Goal: Task Accomplishment & Management: Complete application form

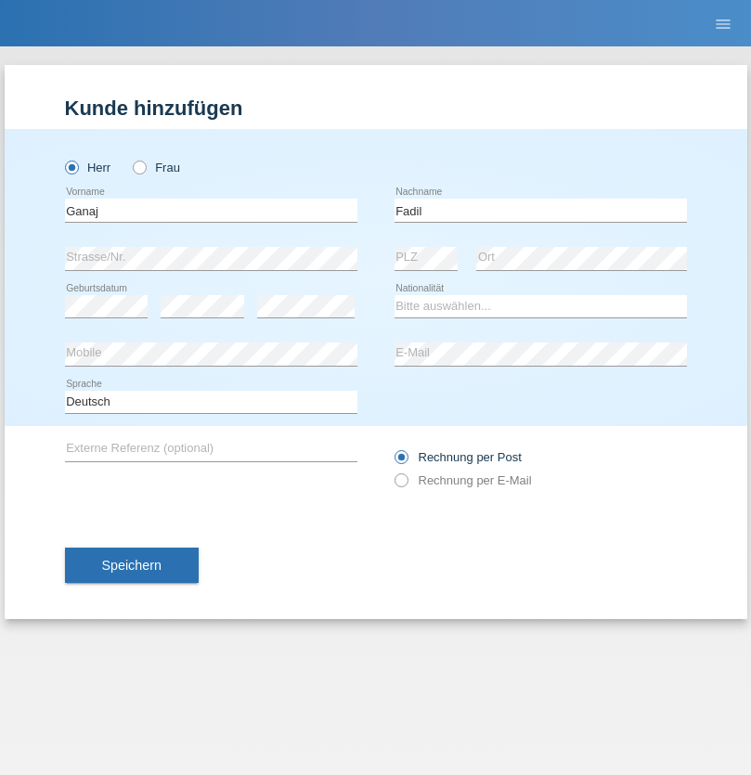
type input "Fadil"
select select "XK"
select select "C"
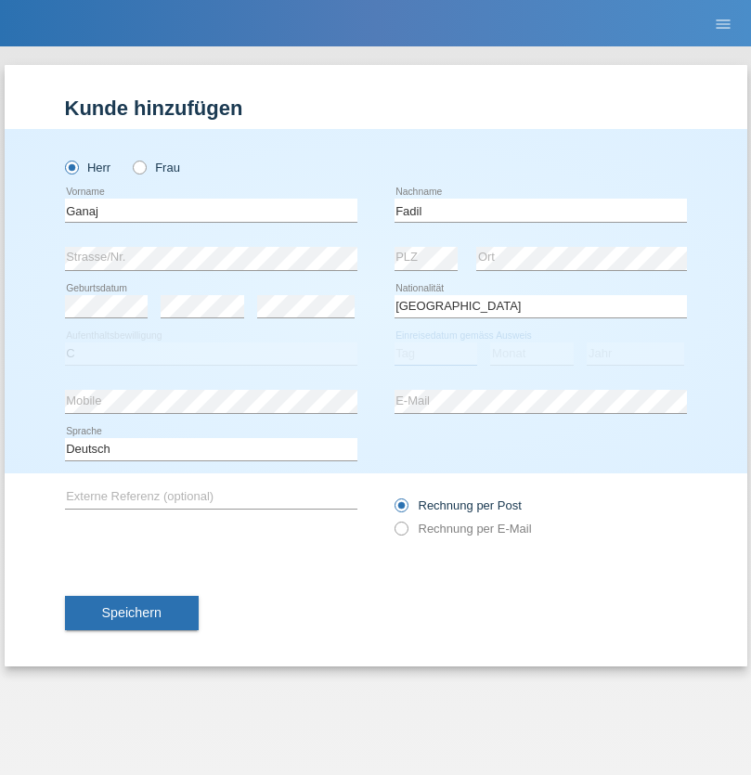
select select "10"
select select "08"
select select "2021"
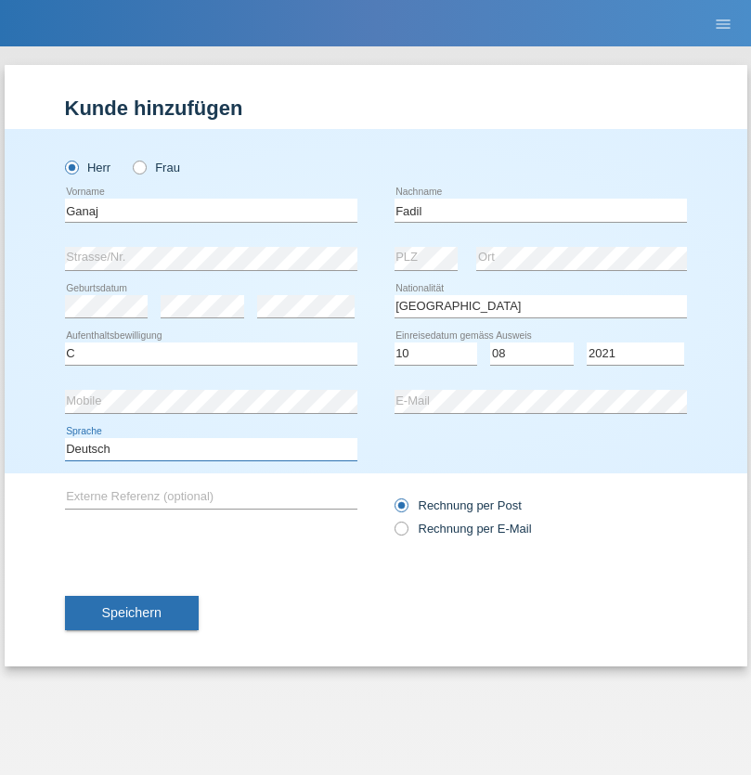
select select "en"
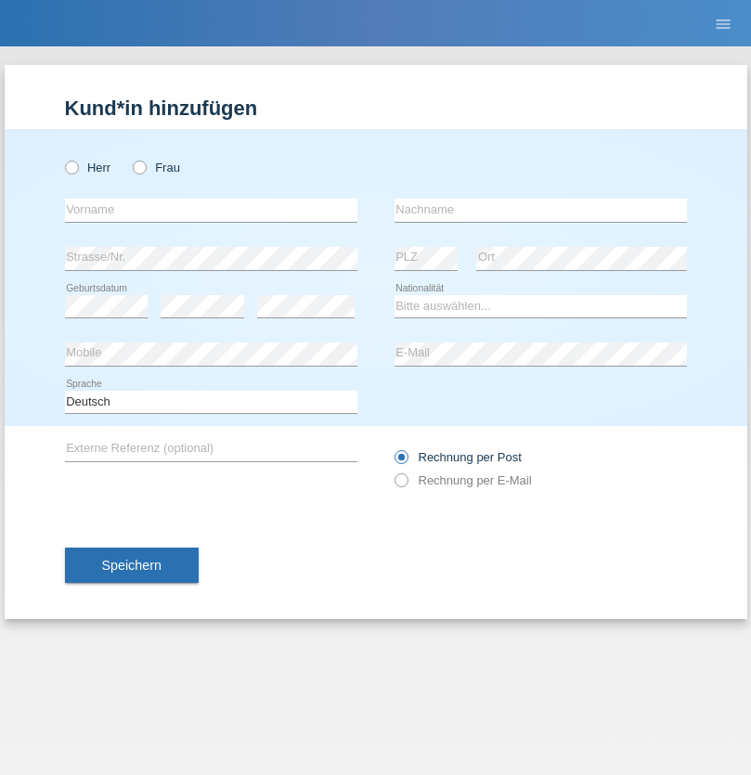
radio input "true"
click at [211, 210] on input "text" at bounding box center [211, 210] width 292 height 23
type input "Ibrahim"
click at [540, 210] on input "text" at bounding box center [540, 210] width 292 height 23
type input "Muja"
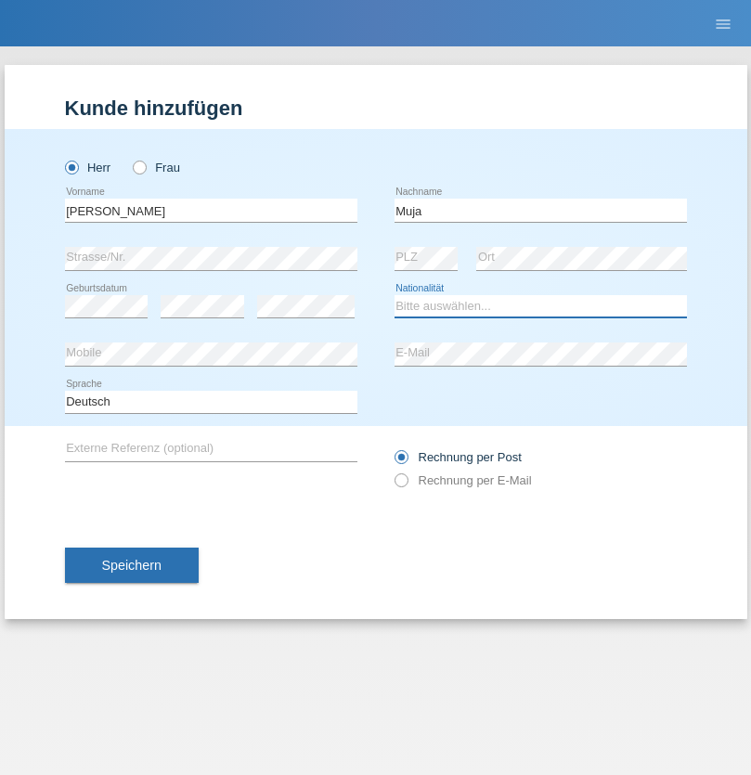
select select "XK"
select select "C"
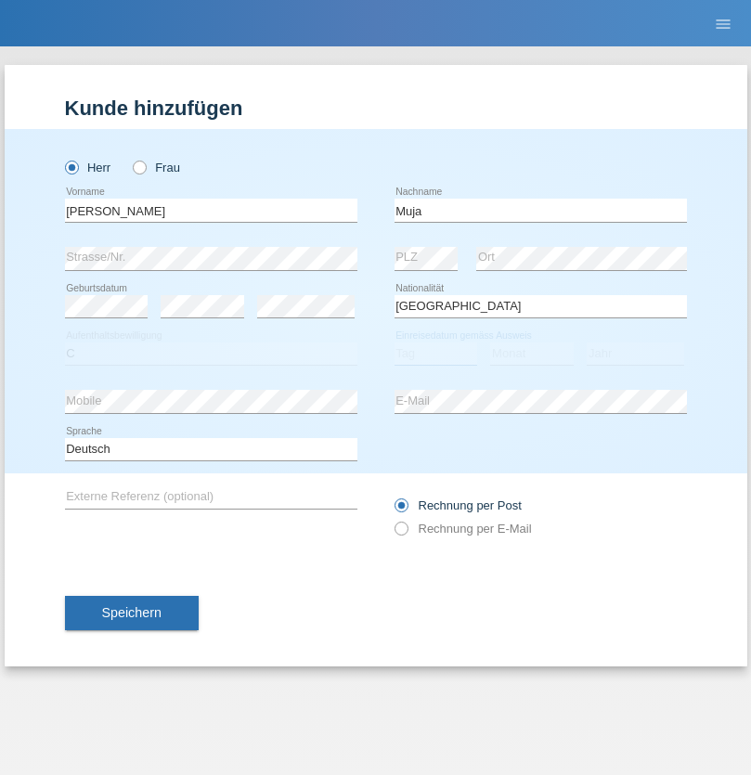
select select "03"
select select "07"
select select "2021"
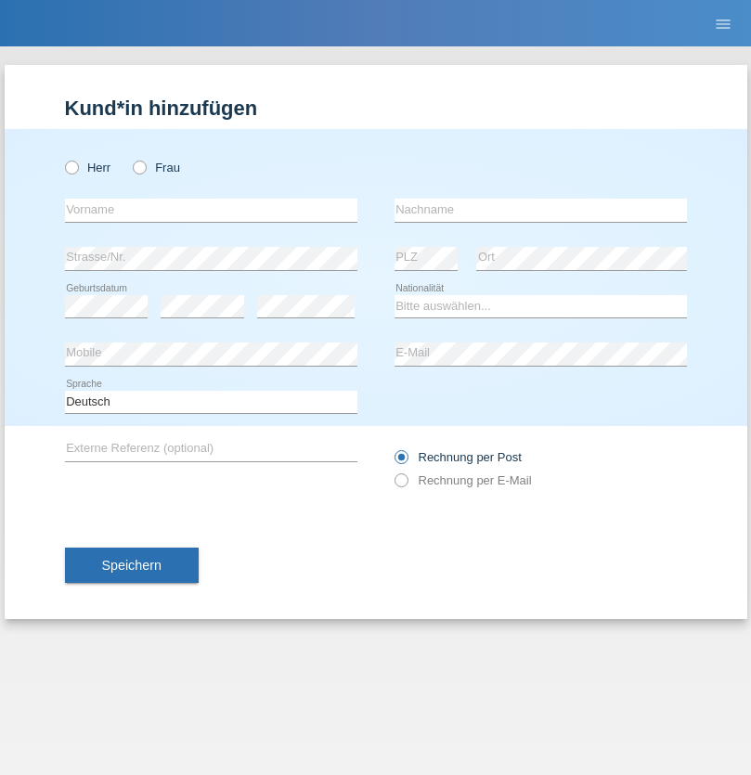
radio input "true"
click at [211, 210] on input "text" at bounding box center [211, 210] width 292 height 23
type input "Thomas"
click at [540, 210] on input "text" at bounding box center [540, 210] width 292 height 23
type input "Berger"
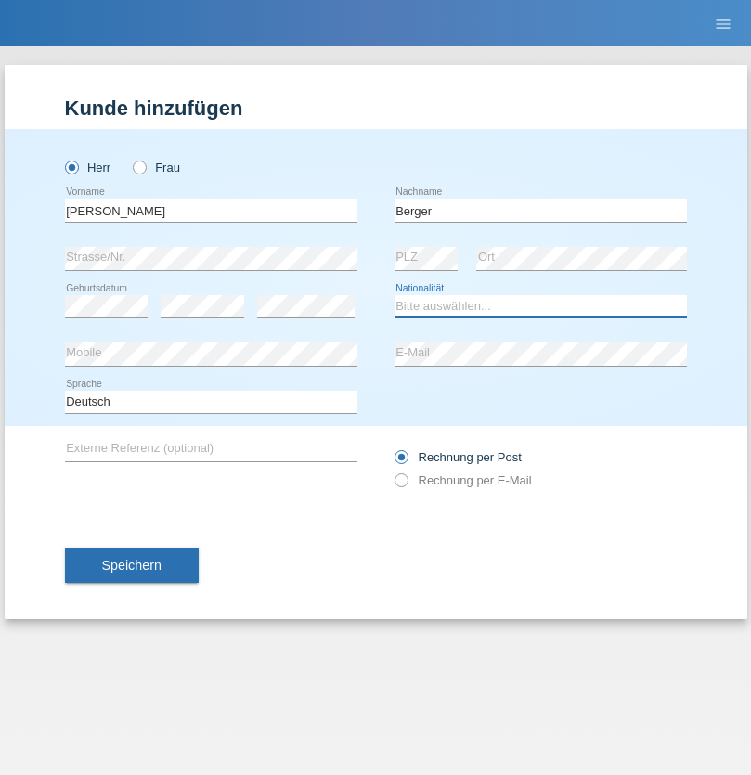
select select "CH"
radio input "true"
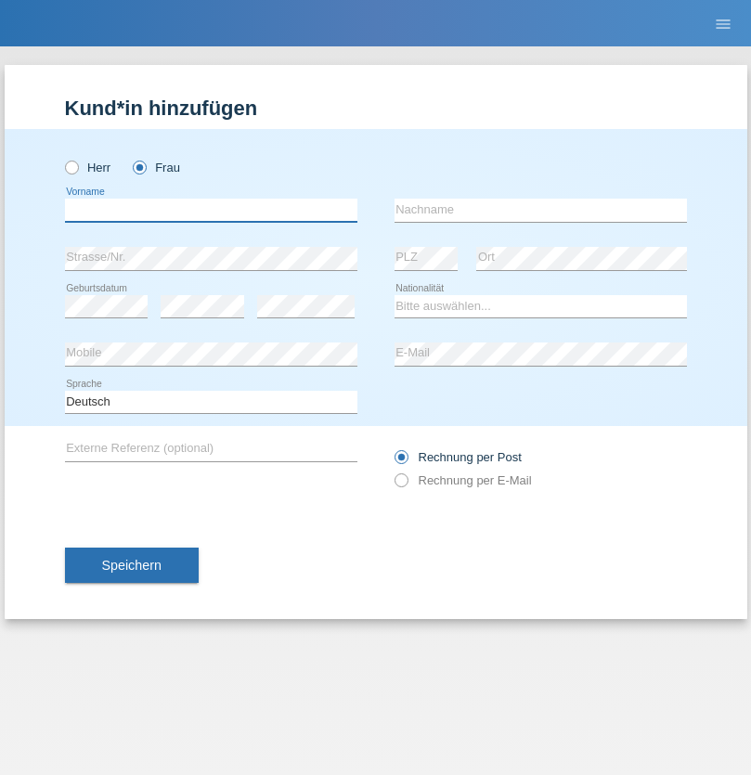
click at [211, 210] on input "text" at bounding box center [211, 210] width 292 height 23
type input "[PERSON_NAME] [PERSON_NAME] Moço"
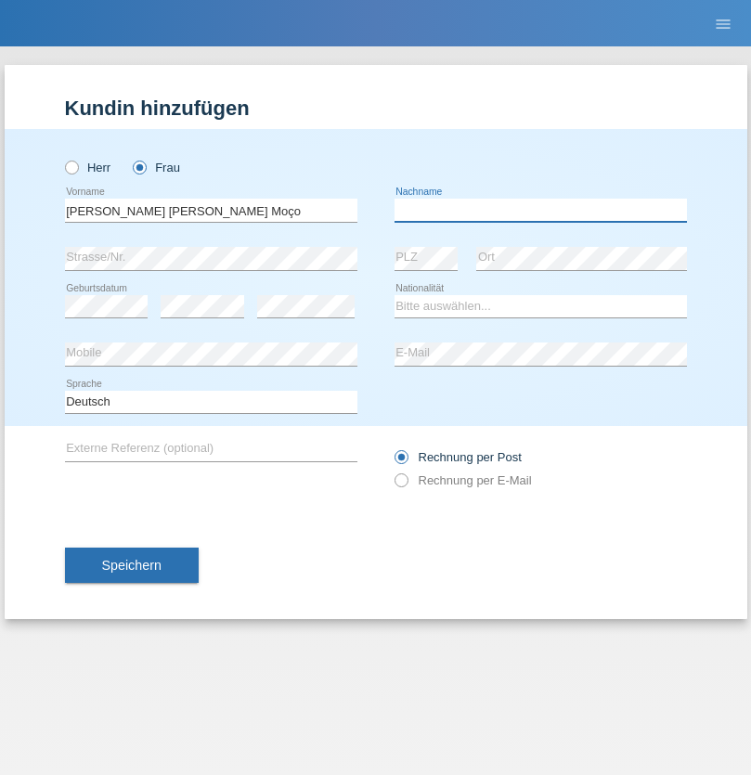
click at [540, 210] on input "text" at bounding box center [540, 210] width 292 height 23
type input "Paula"
select select "PT"
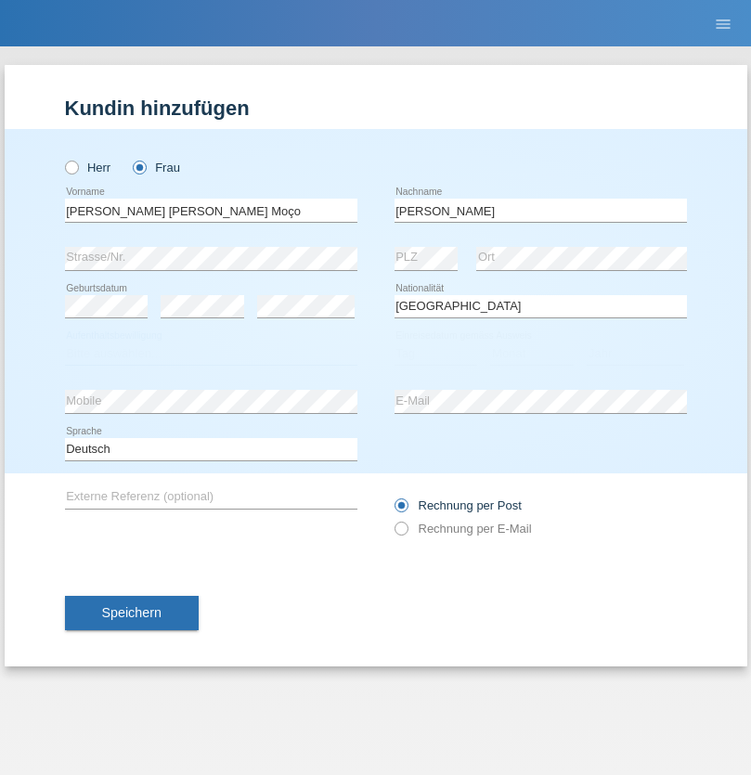
select select "C"
select select "28"
select select "03"
select select "2005"
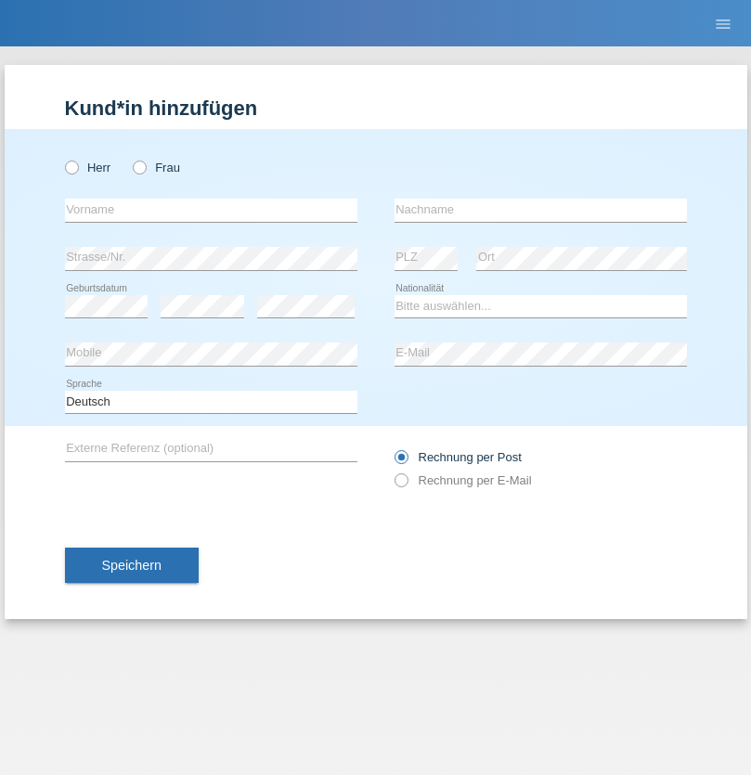
radio input "true"
click at [211, 210] on input "text" at bounding box center [211, 210] width 292 height 23
type input "Teklay"
click at [540, 210] on input "text" at bounding box center [540, 210] width 292 height 23
type input "Fiori"
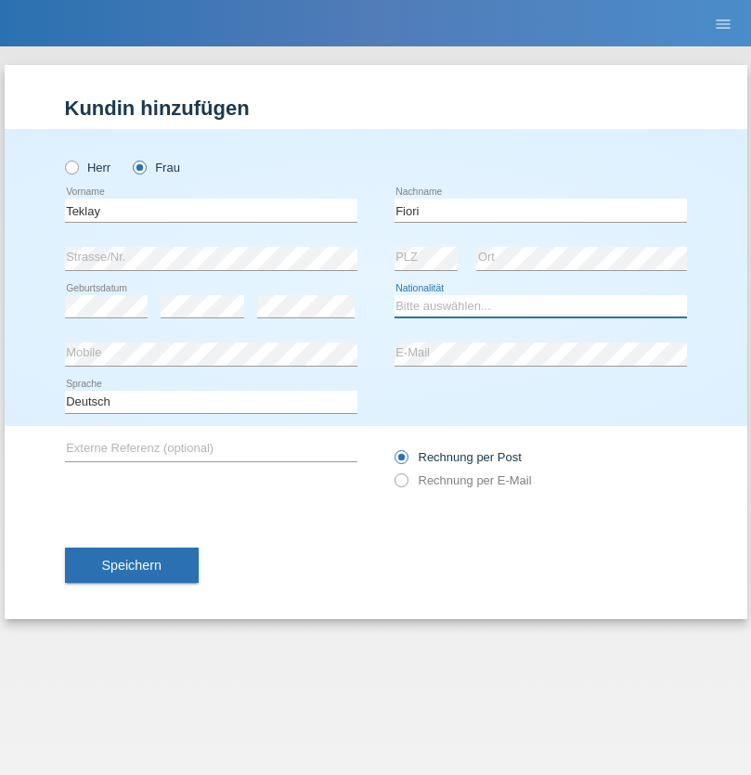
select select "ER"
select select "C"
select select "10"
select select "08"
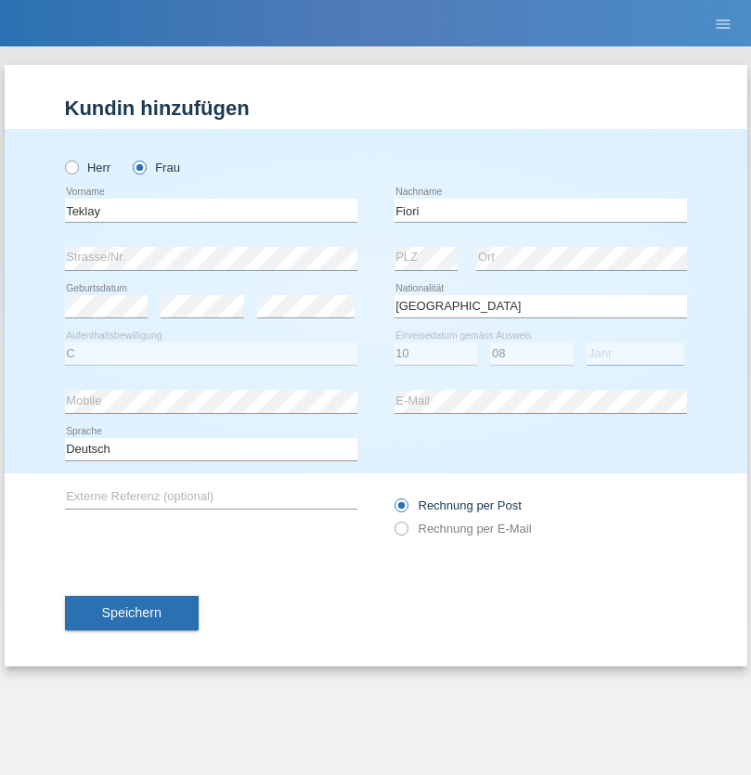
select select "2021"
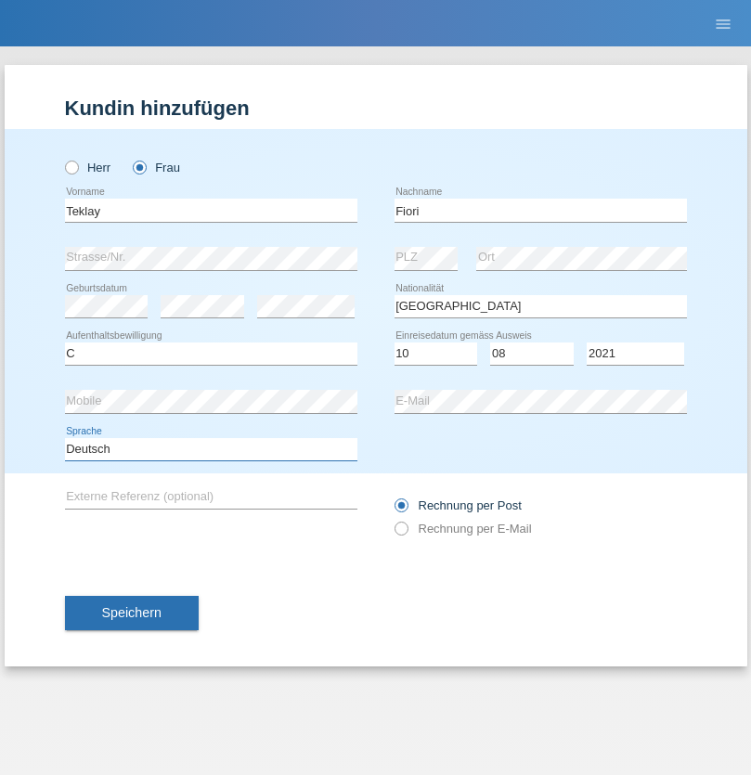
select select "en"
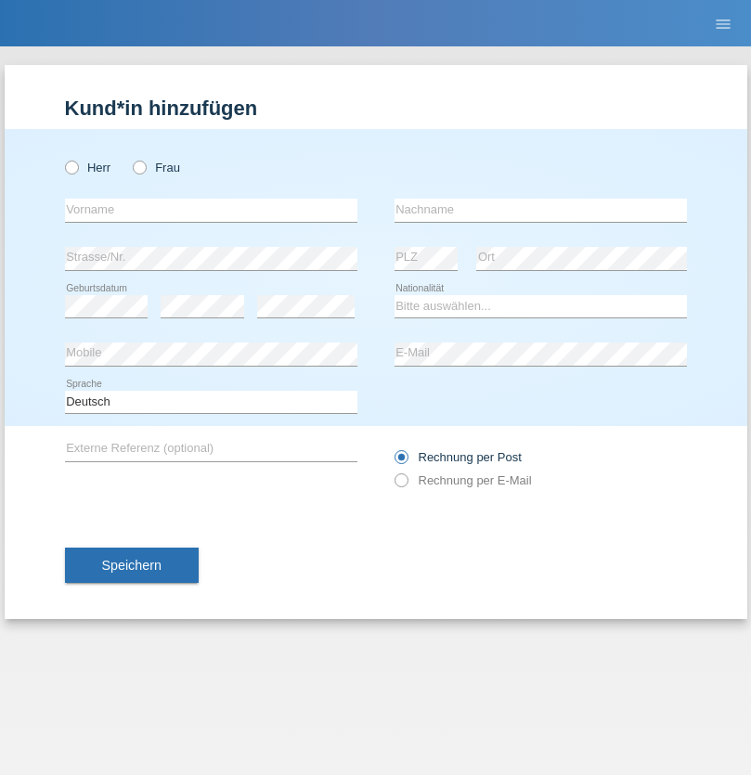
radio input "true"
click at [211, 210] on input "text" at bounding box center [211, 210] width 292 height 23
type input "Sadia"
click at [540, 210] on input "text" at bounding box center [540, 210] width 292 height 23
type input "Nejmaoui"
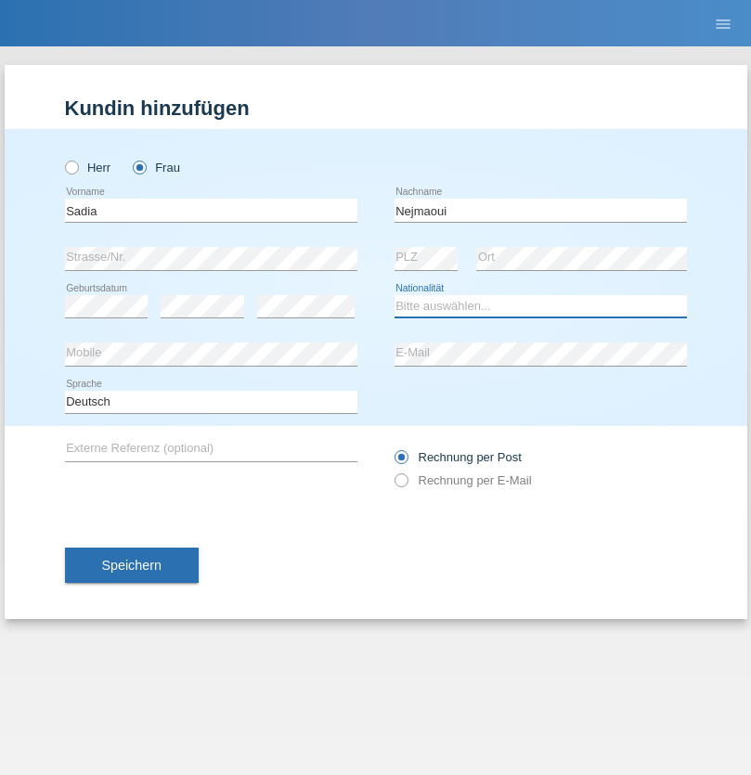
select select "MA"
select select "C"
select select "01"
select select "06"
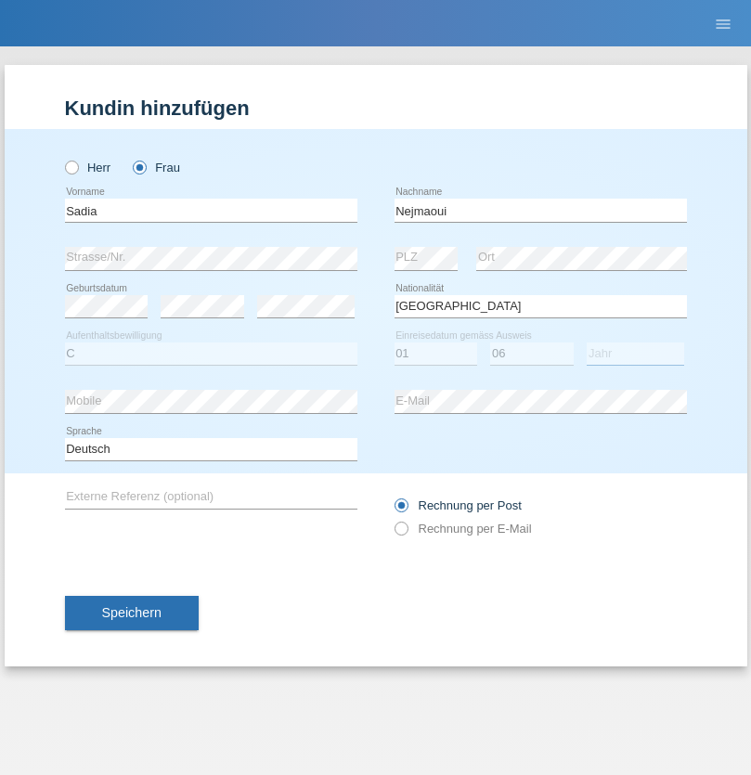
select select "1964"
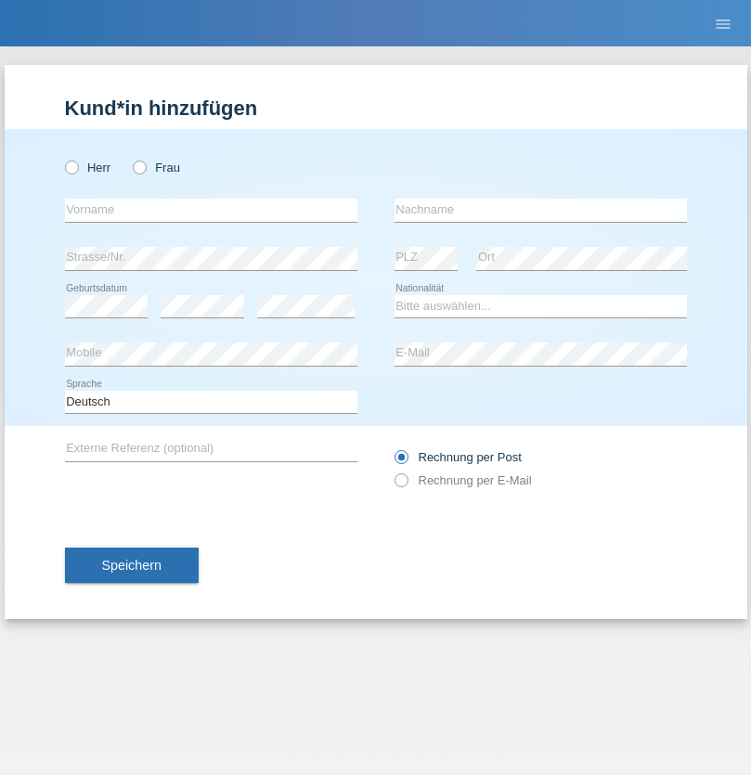
radio input "true"
click at [211, 210] on input "text" at bounding box center [211, 210] width 292 height 23
type input "[PERSON_NAME]"
click at [540, 210] on input "text" at bounding box center [540, 210] width 292 height 23
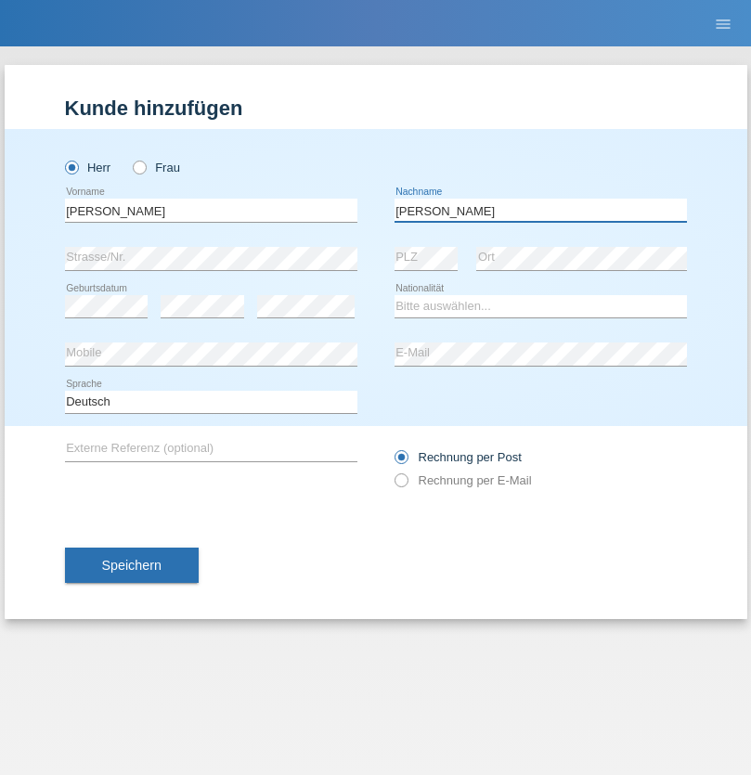
type input "[PERSON_NAME]"
select select "CH"
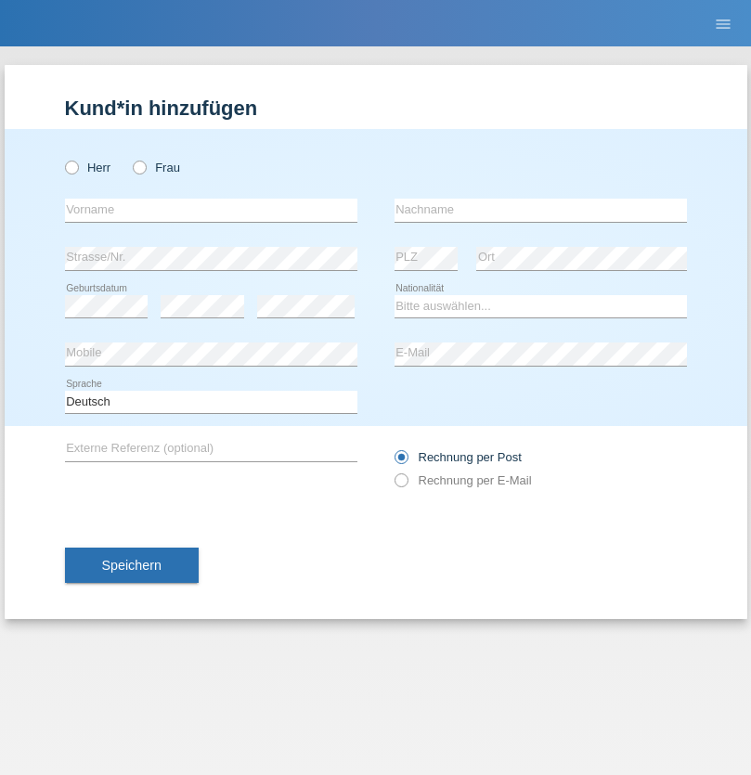
radio input "true"
click at [211, 210] on input "text" at bounding box center [211, 210] width 292 height 23
type input "Thivagaran"
click at [540, 210] on input "text" at bounding box center [540, 210] width 292 height 23
type input "Selvanayagam"
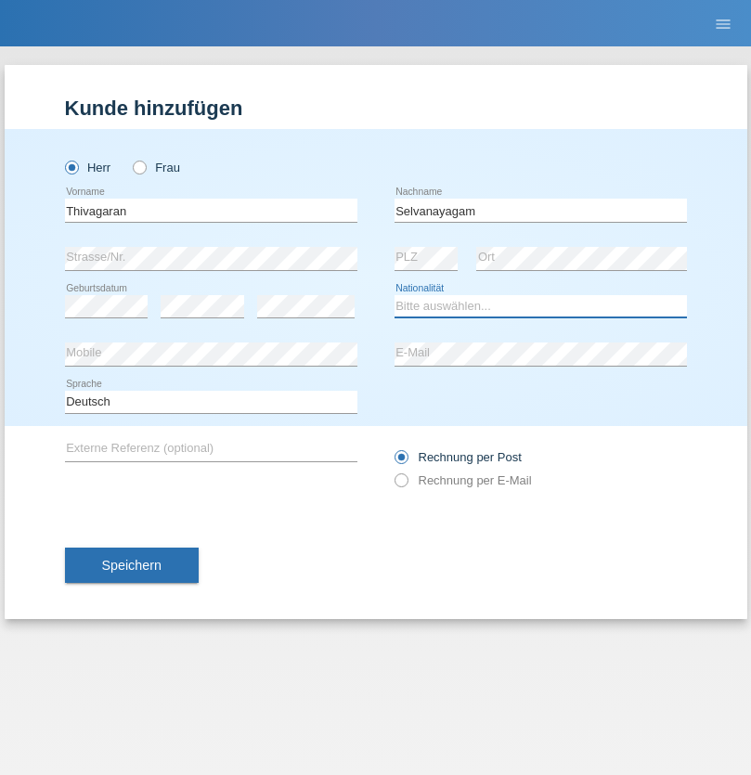
select select "LK"
select select "C"
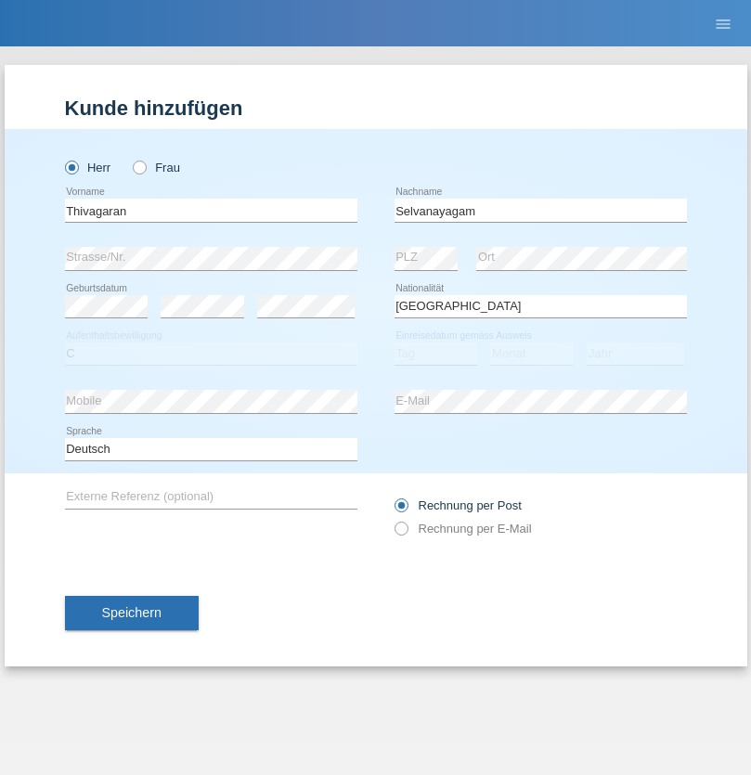
select select "23"
select select "03"
select select "2021"
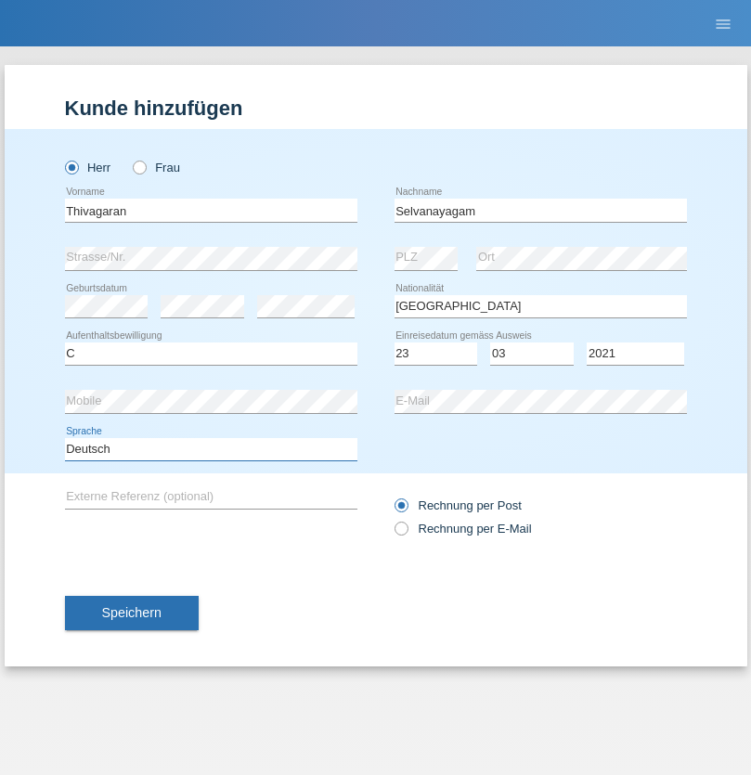
select select "en"
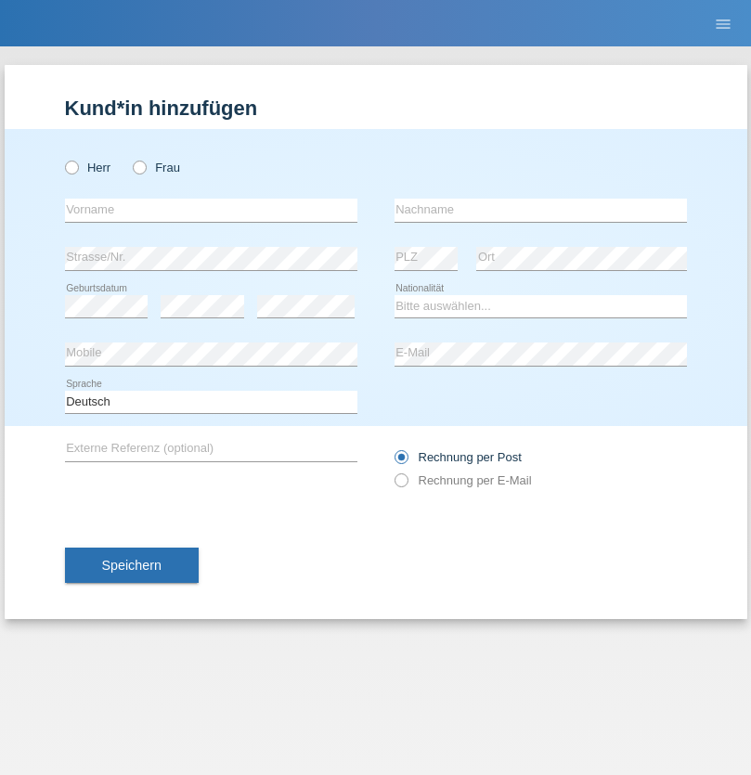
radio input "true"
click at [211, 210] on input "text" at bounding box center [211, 210] width 292 height 23
type input "Monika"
click at [540, 210] on input "text" at bounding box center [540, 210] width 292 height 23
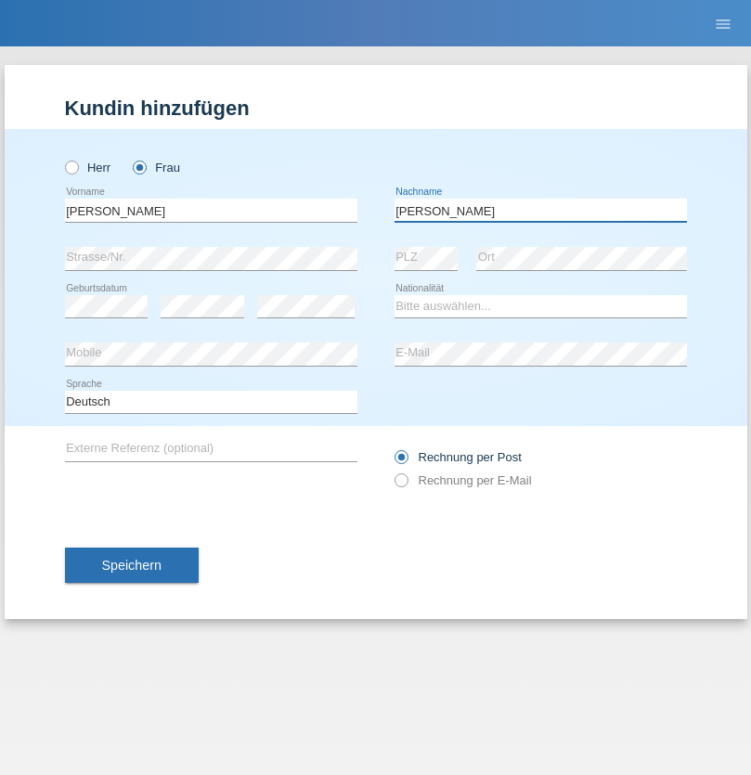
type input "Keller"
select select "CH"
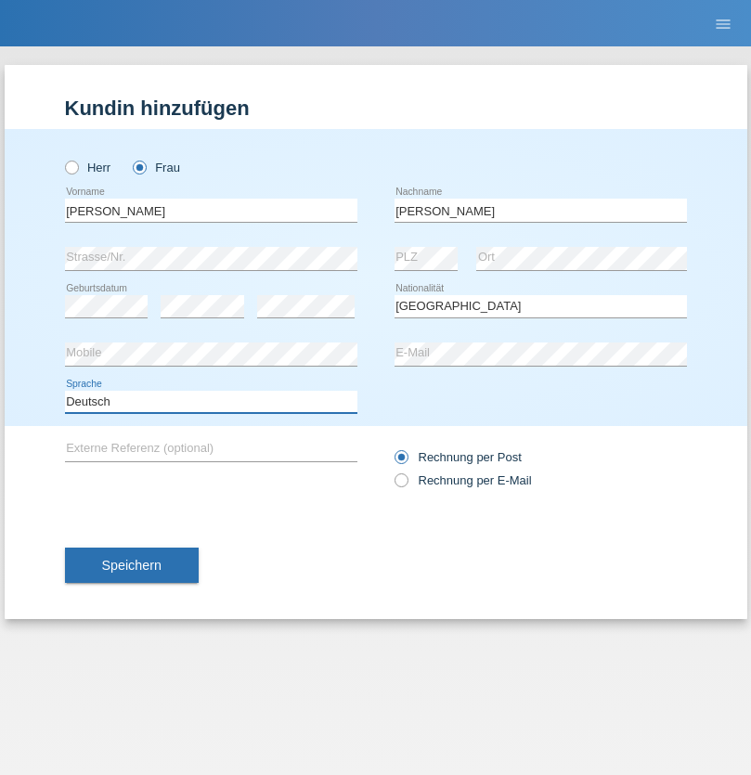
select select "en"
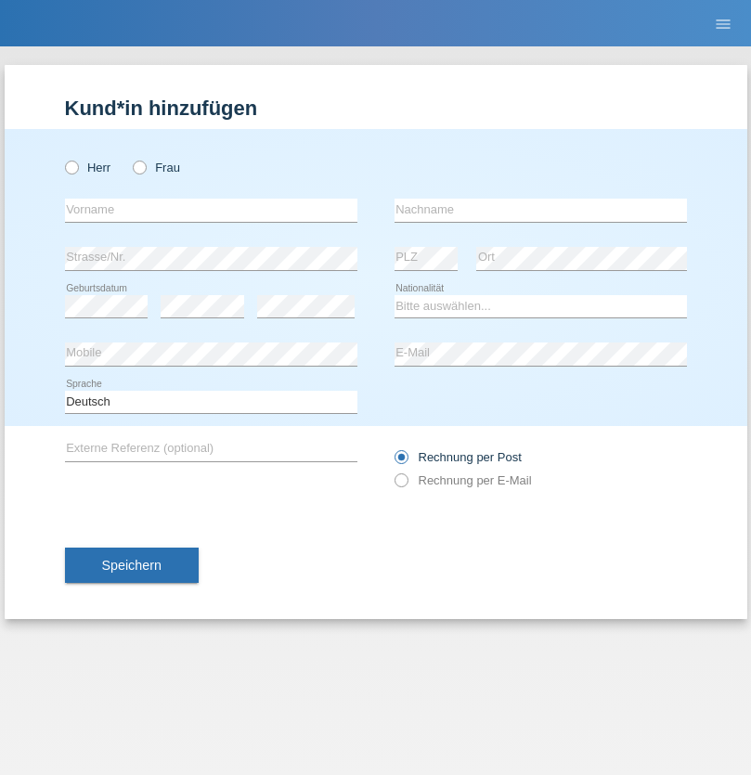
radio input "true"
click at [211, 210] on input "text" at bounding box center [211, 210] width 292 height 23
type input "Tymur"
click at [540, 210] on input "text" at bounding box center [540, 210] width 292 height 23
type input "[PERSON_NAME]"
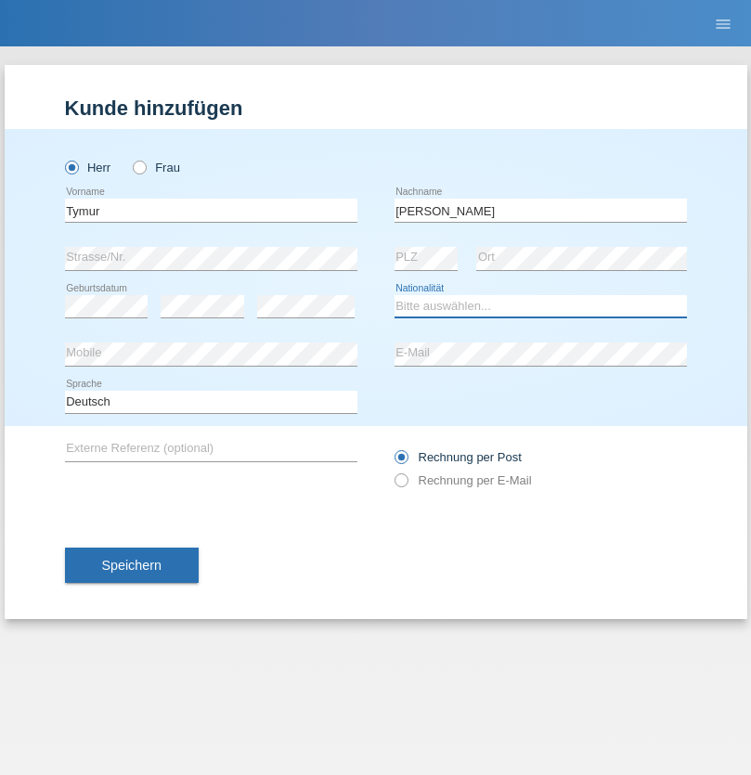
select select "UA"
select select "C"
select select "20"
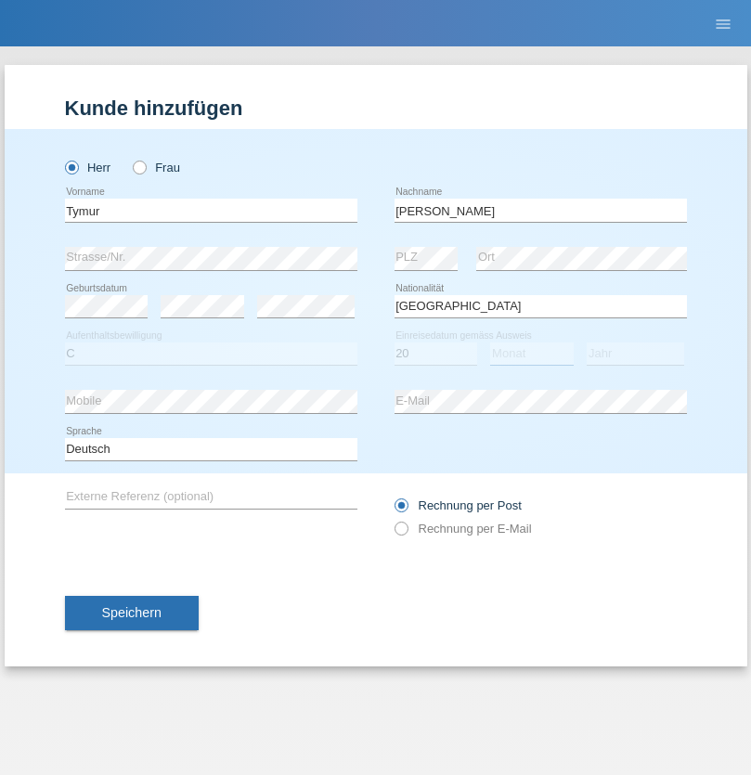
select select "08"
select select "2021"
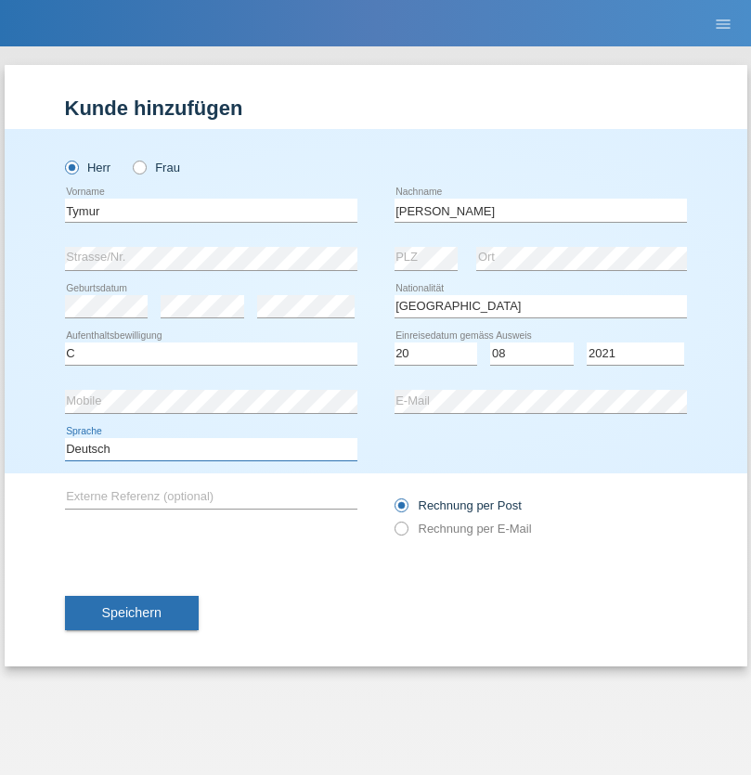
select select "en"
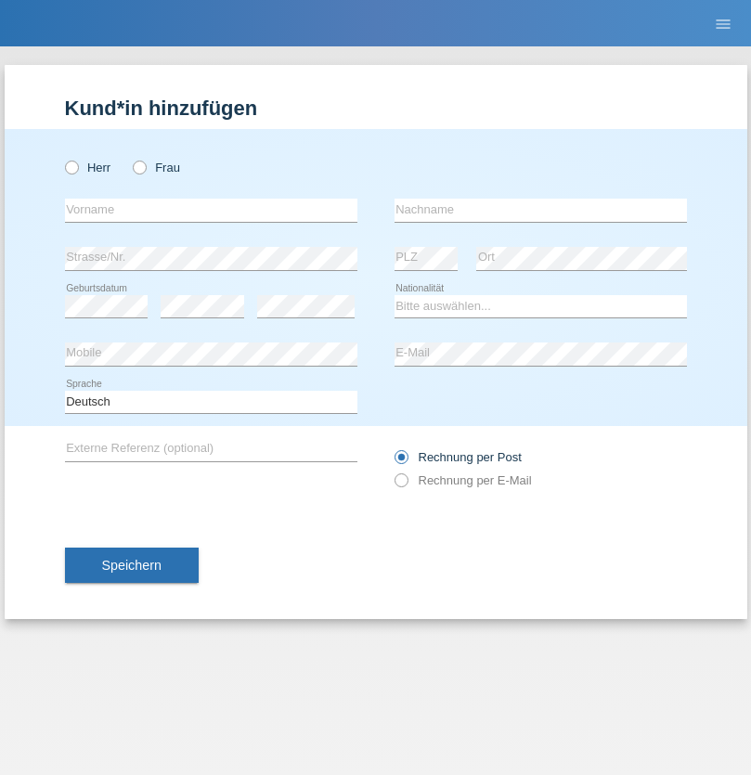
radio input "true"
click at [211, 210] on input "text" at bounding box center [211, 210] width 292 height 23
type input "Tymur"
click at [540, 210] on input "text" at bounding box center [540, 210] width 292 height 23
type input "Hunderchuj"
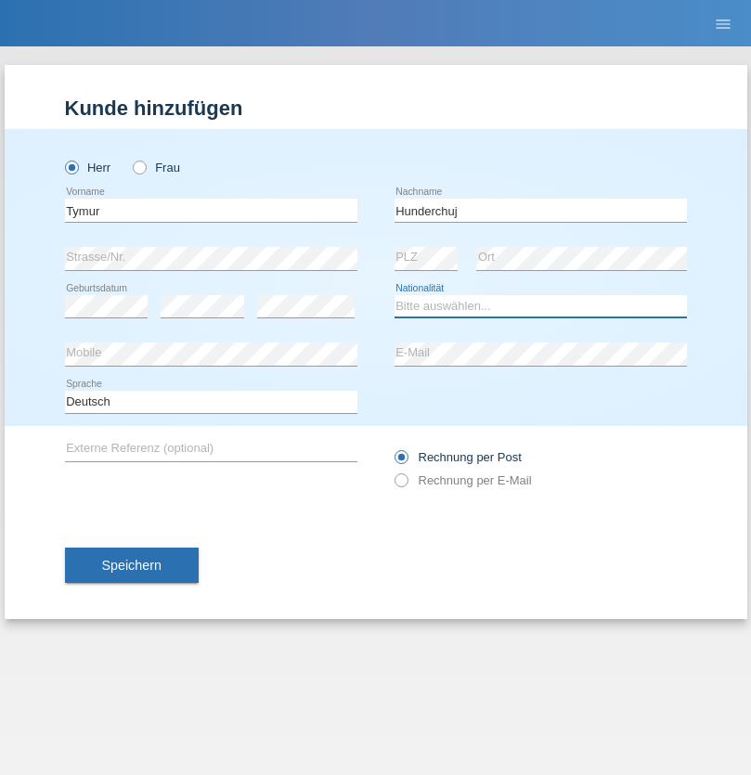
select select "UA"
select select "C"
select select "20"
select select "08"
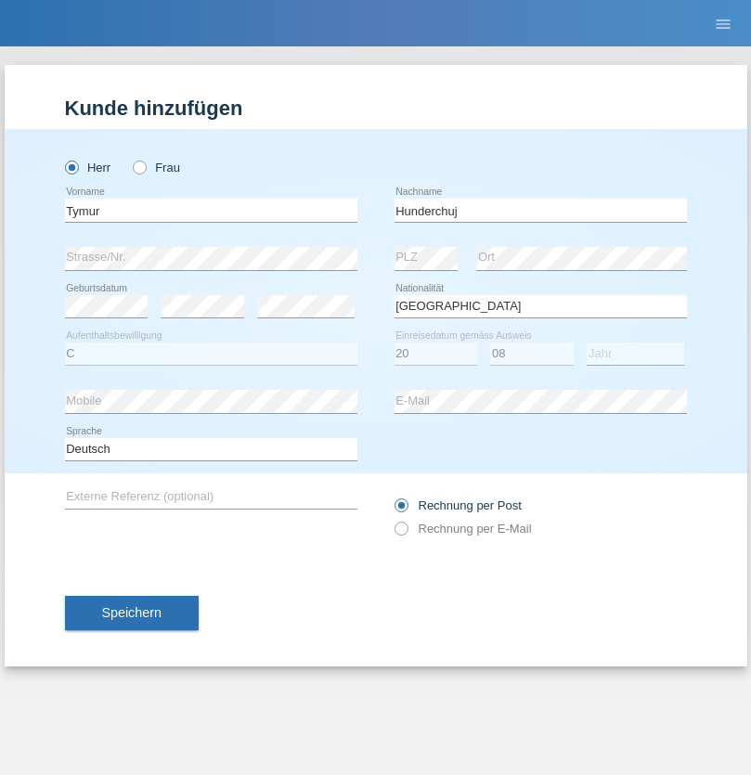
select select "2021"
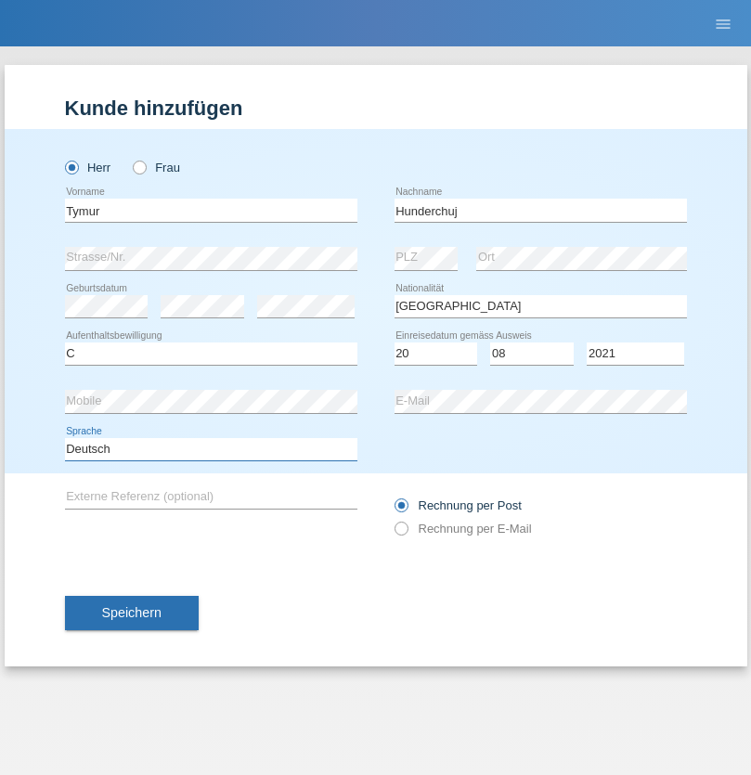
select select "en"
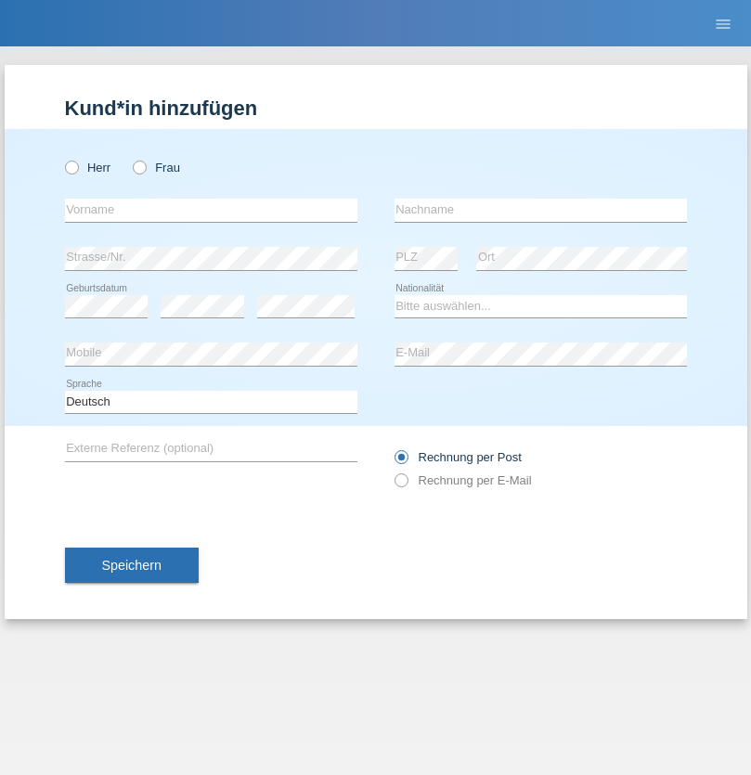
radio input "true"
click at [211, 210] on input "text" at bounding box center [211, 210] width 292 height 23
type input "Dominik"
click at [540, 210] on input "text" at bounding box center [540, 210] width 292 height 23
type input "Tropp"
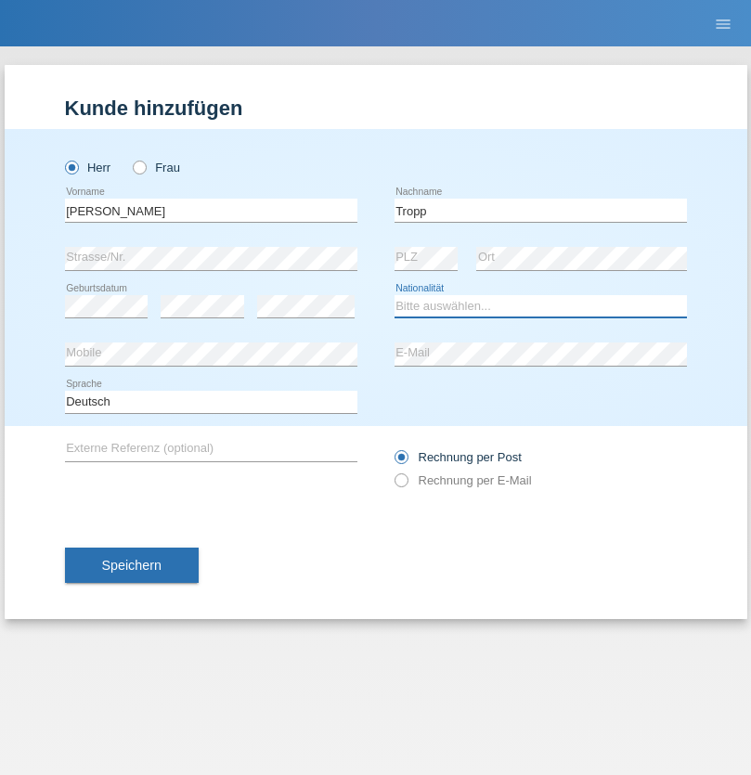
select select "SK"
select select "C"
select select "10"
select select "08"
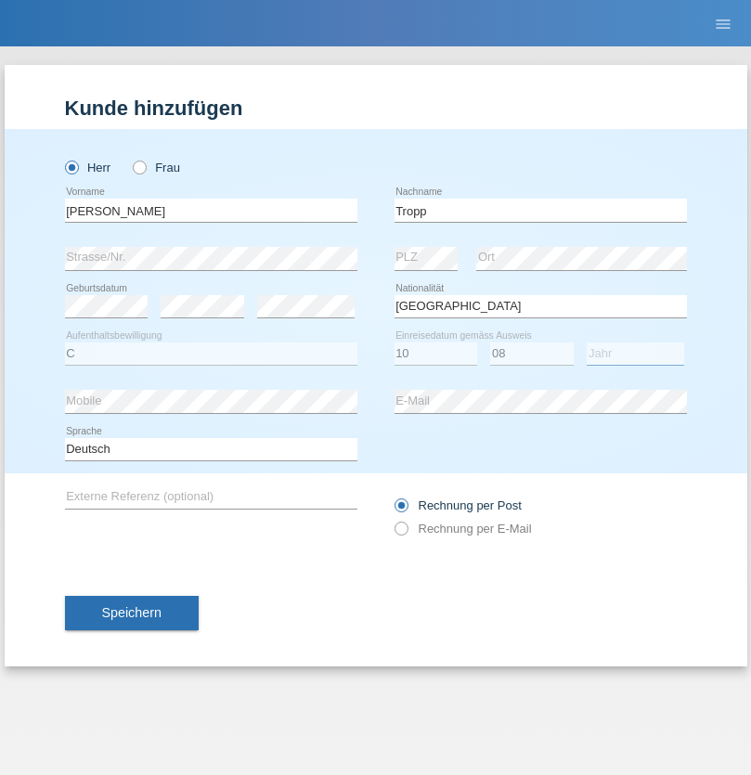
select select "2021"
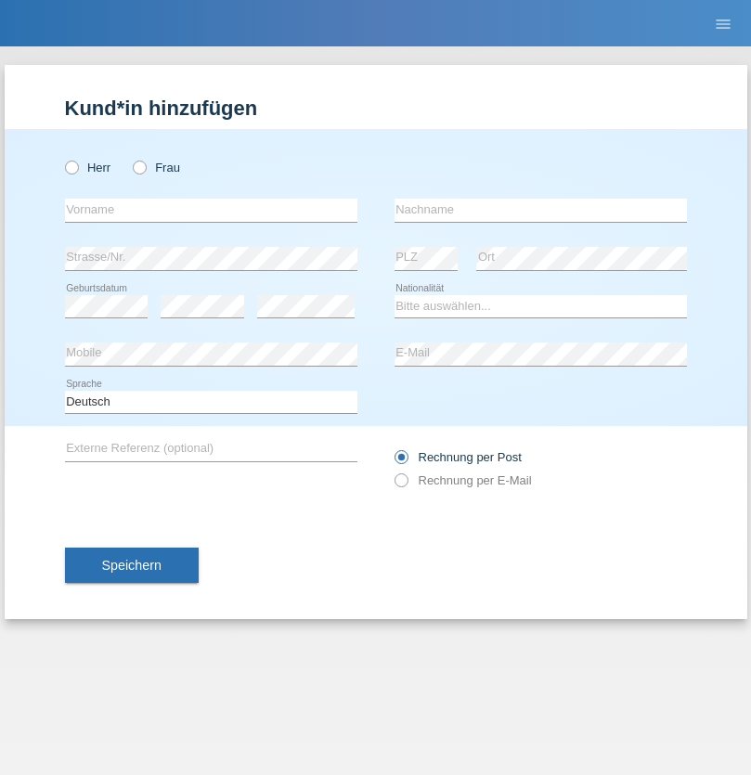
radio input "true"
click at [211, 210] on input "text" at bounding box center [211, 210] width 292 height 23
type input "[PERSON_NAME]"
click at [540, 210] on input "text" at bounding box center [540, 210] width 292 height 23
type input "Ringle"
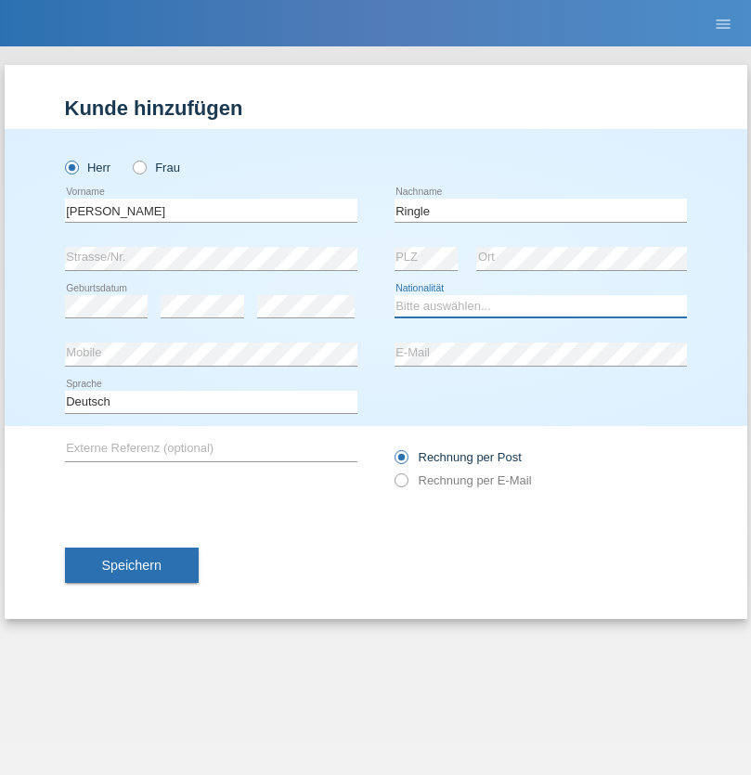
select select "DE"
select select "C"
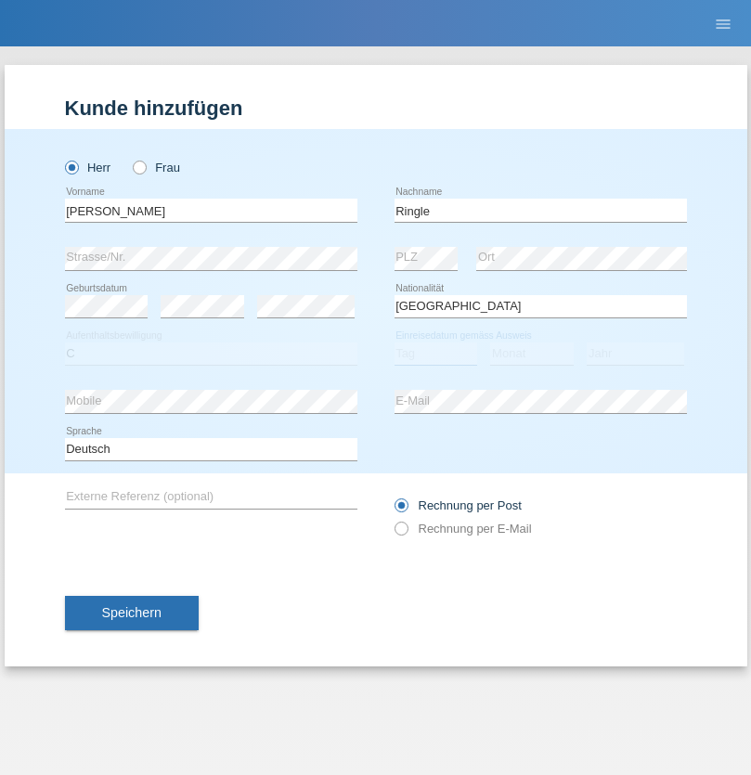
select select "06"
select select "01"
select select "2021"
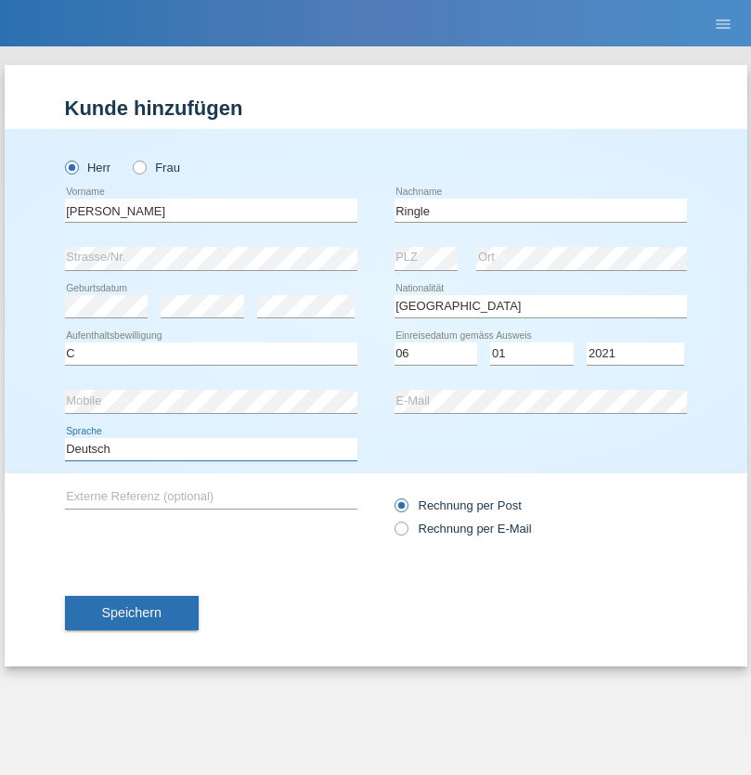
select select "en"
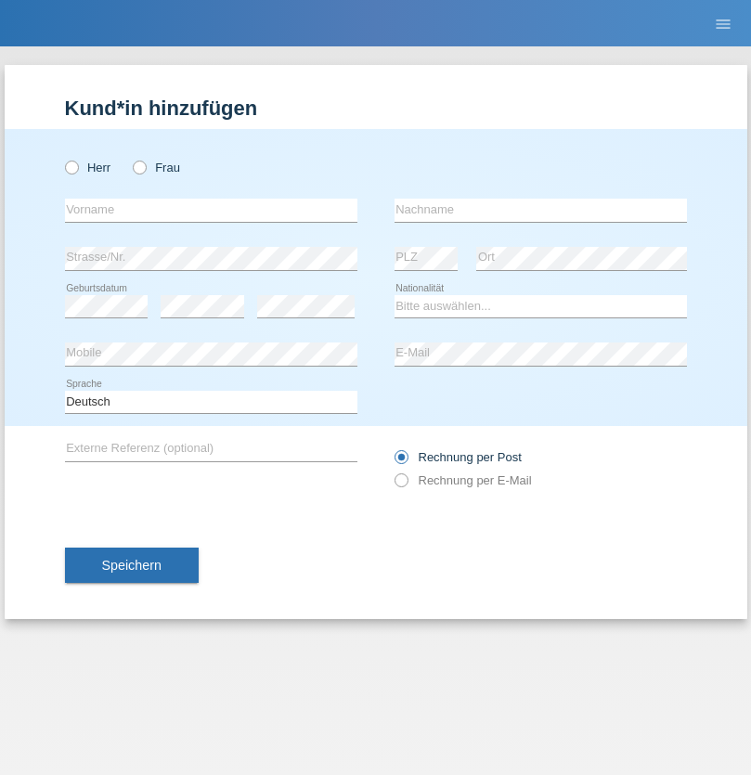
radio input "true"
click at [211, 210] on input "text" at bounding box center [211, 210] width 292 height 23
type input "Junior"
click at [540, 210] on input "text" at bounding box center [540, 210] width 292 height 23
type input "Mauricio"
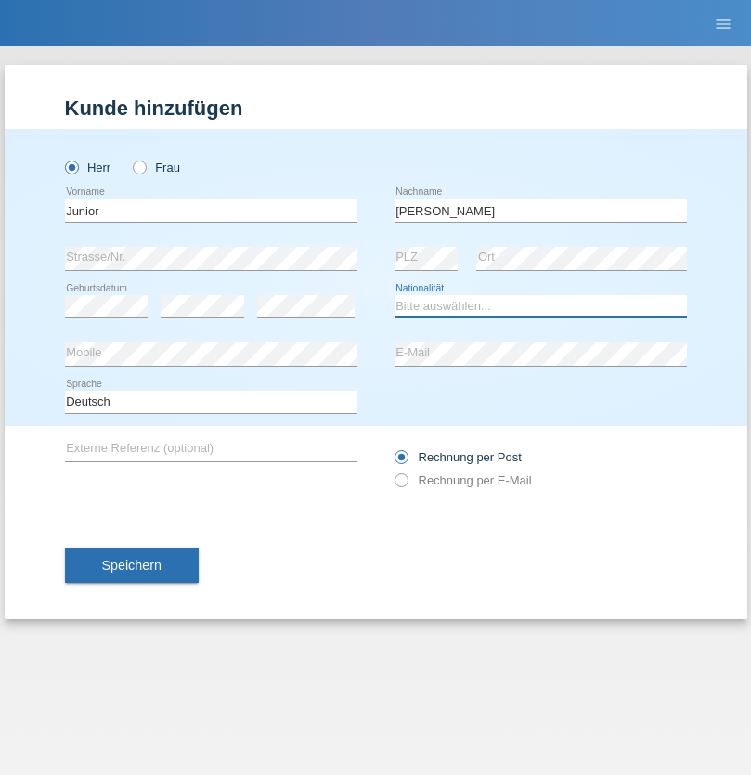
select select "CH"
radio input "true"
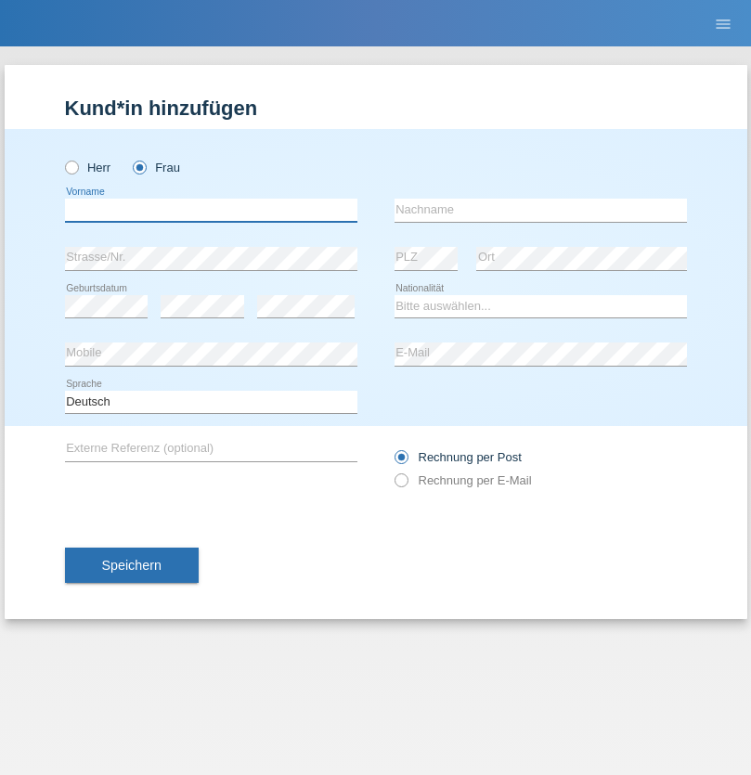
click at [211, 210] on input "text" at bounding box center [211, 210] width 292 height 23
type input "[PERSON_NAME] [PERSON_NAME]"
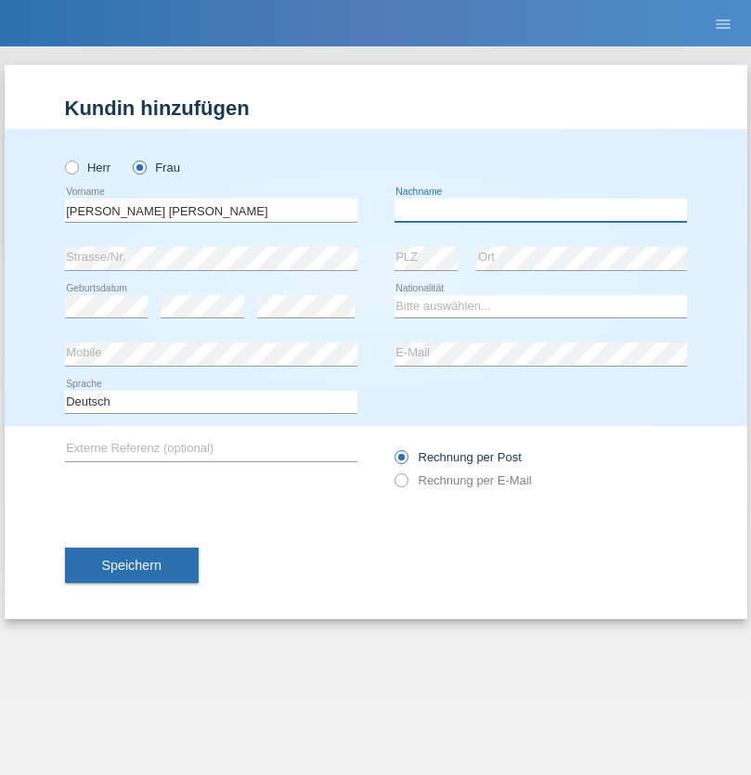
click at [540, 210] on input "text" at bounding box center [540, 210] width 292 height 23
type input "Knusel Campillo"
select select "CH"
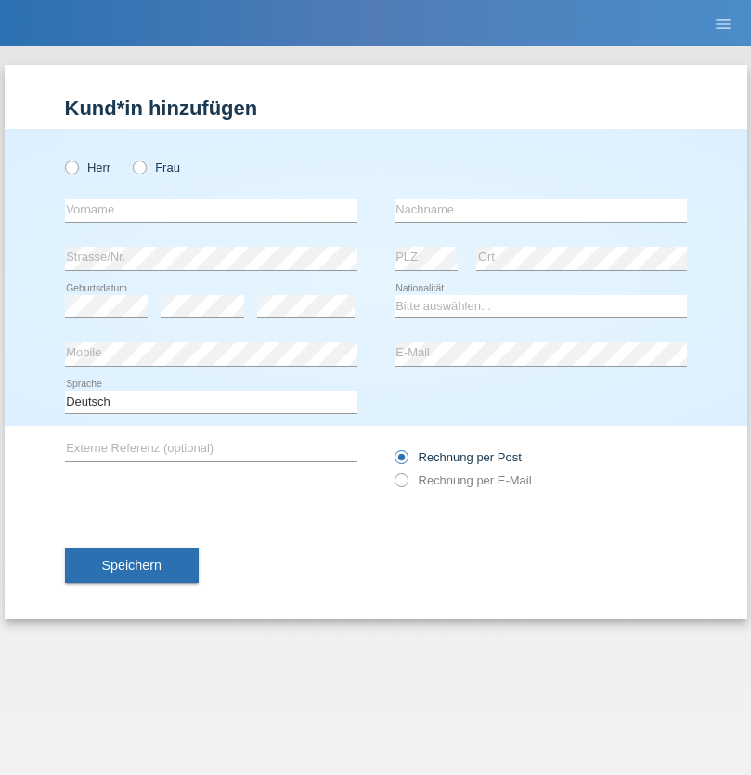
radio input "true"
click at [211, 210] on input "text" at bounding box center [211, 210] width 292 height 23
type input "Beqiri"
click at [540, 210] on input "text" at bounding box center [540, 210] width 292 height 23
type input "Shpresa"
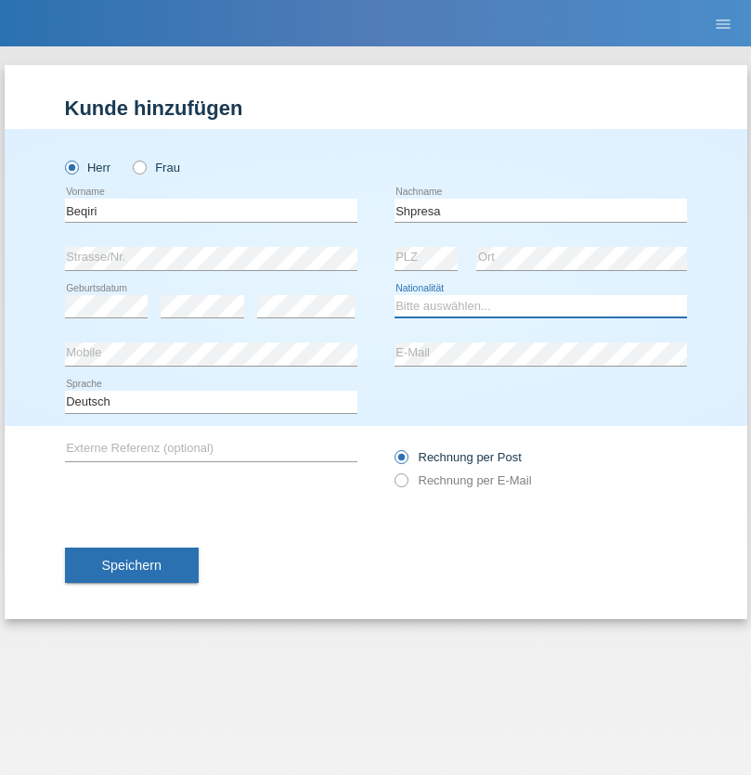
select select "XK"
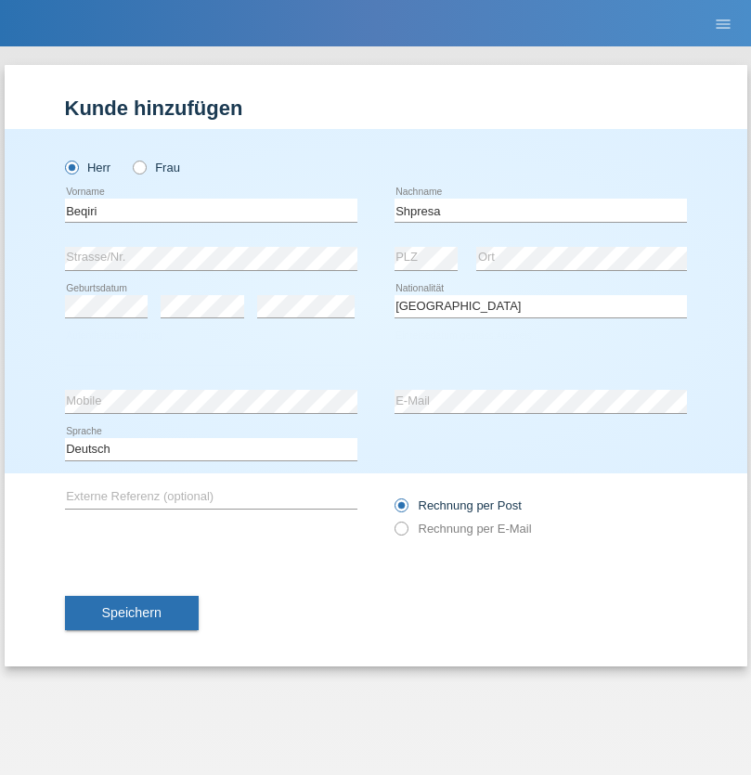
select select "C"
select select "08"
select select "02"
select select "1979"
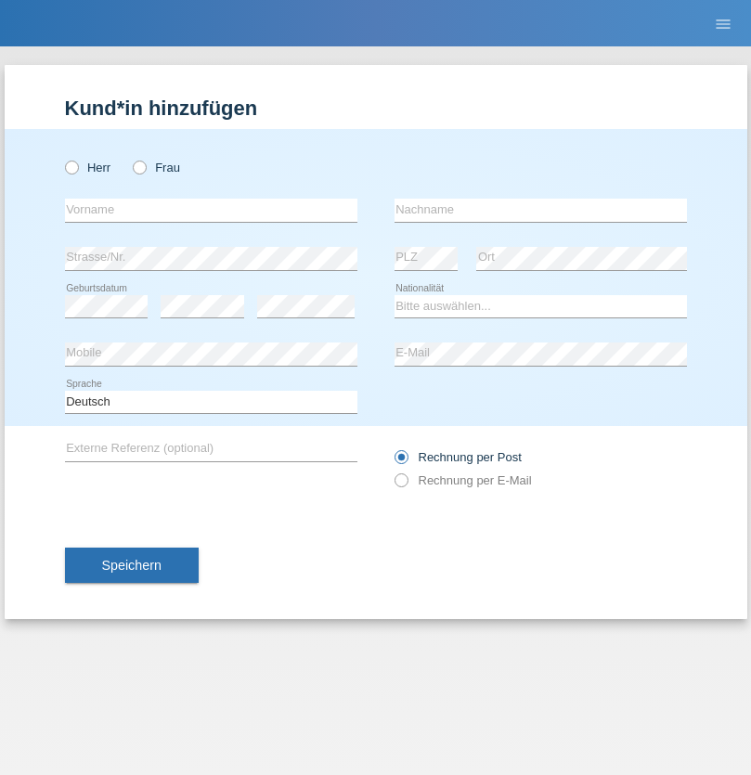
radio input "true"
click at [211, 210] on input "text" at bounding box center [211, 210] width 292 height 23
type input "[PERSON_NAME]"
click at [540, 210] on input "text" at bounding box center [540, 210] width 292 height 23
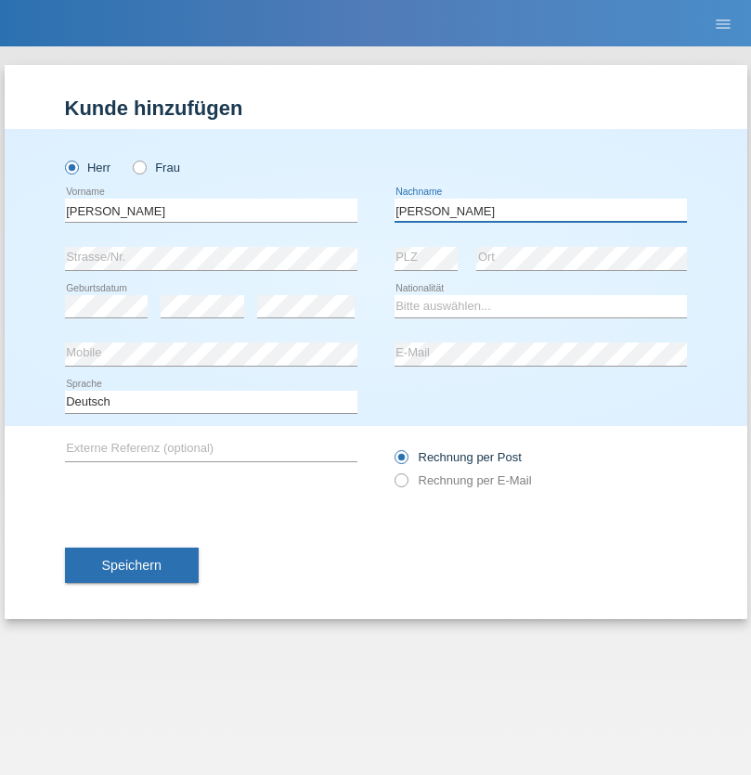
type input "[PERSON_NAME]"
select select "CH"
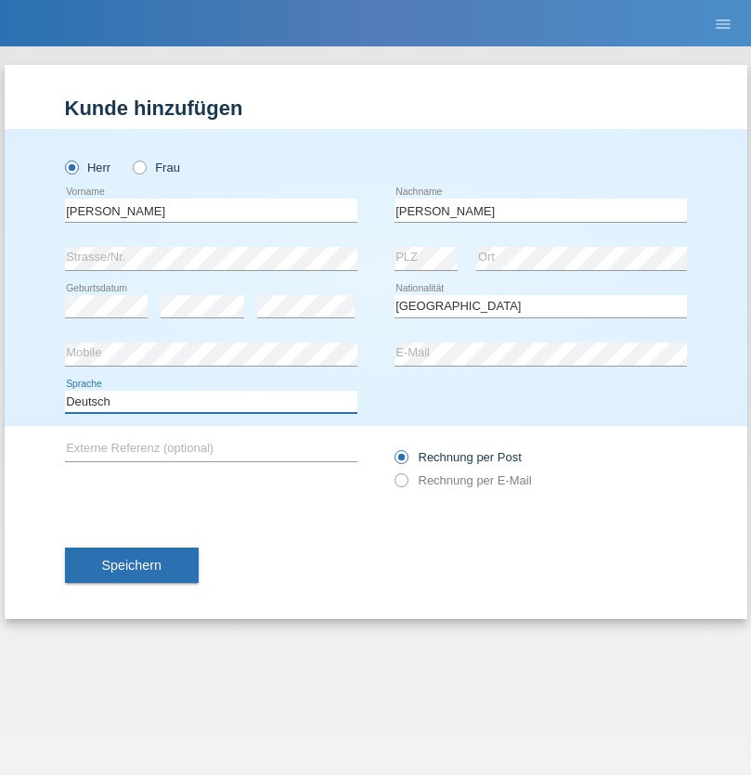
select select "en"
